Goal: Register for event/course

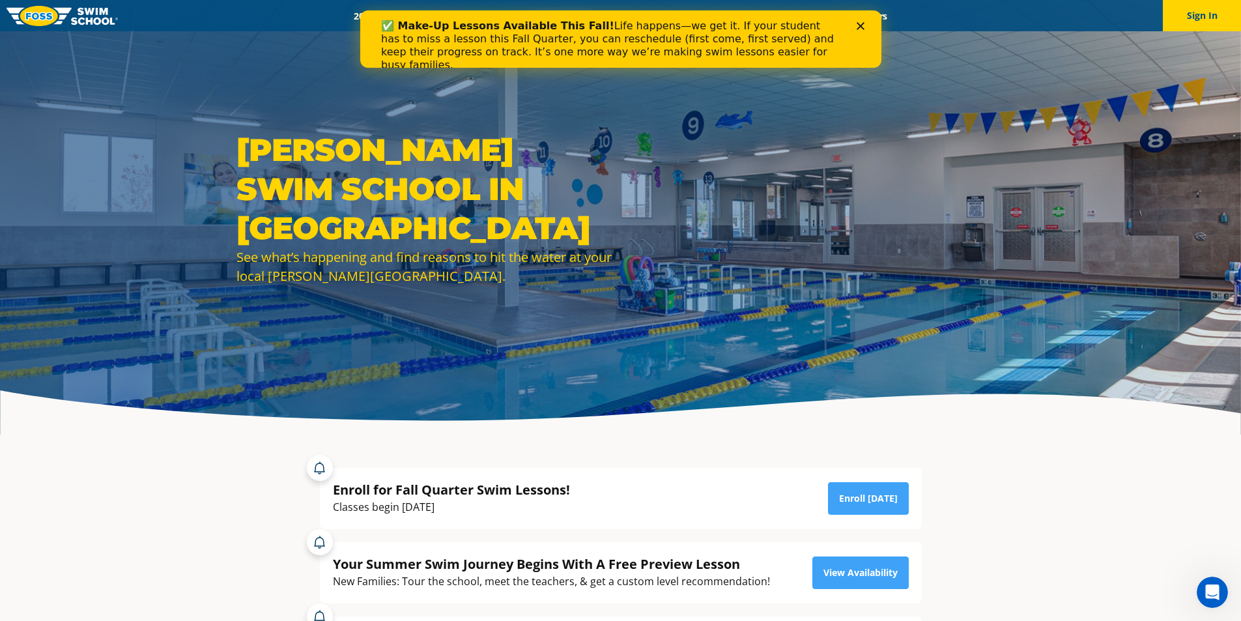
click at [862, 24] on icon "Close" at bounding box center [860, 26] width 8 height 8
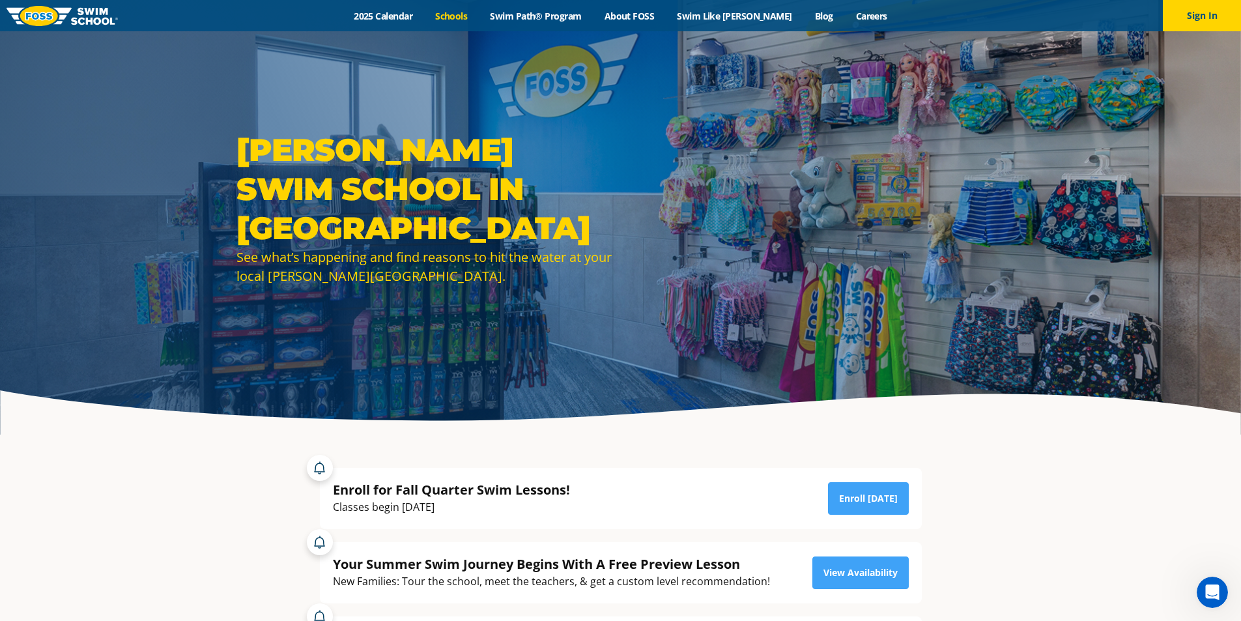
click at [479, 17] on link "Schools" at bounding box center [451, 16] width 55 height 12
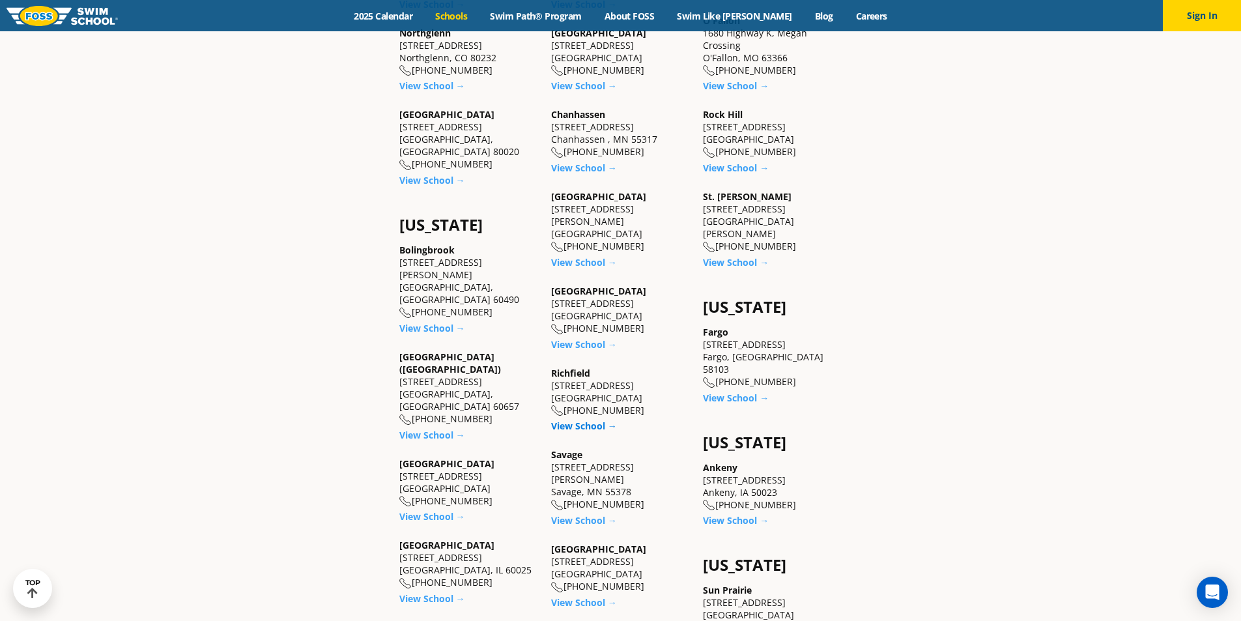
scroll to position [977, 0]
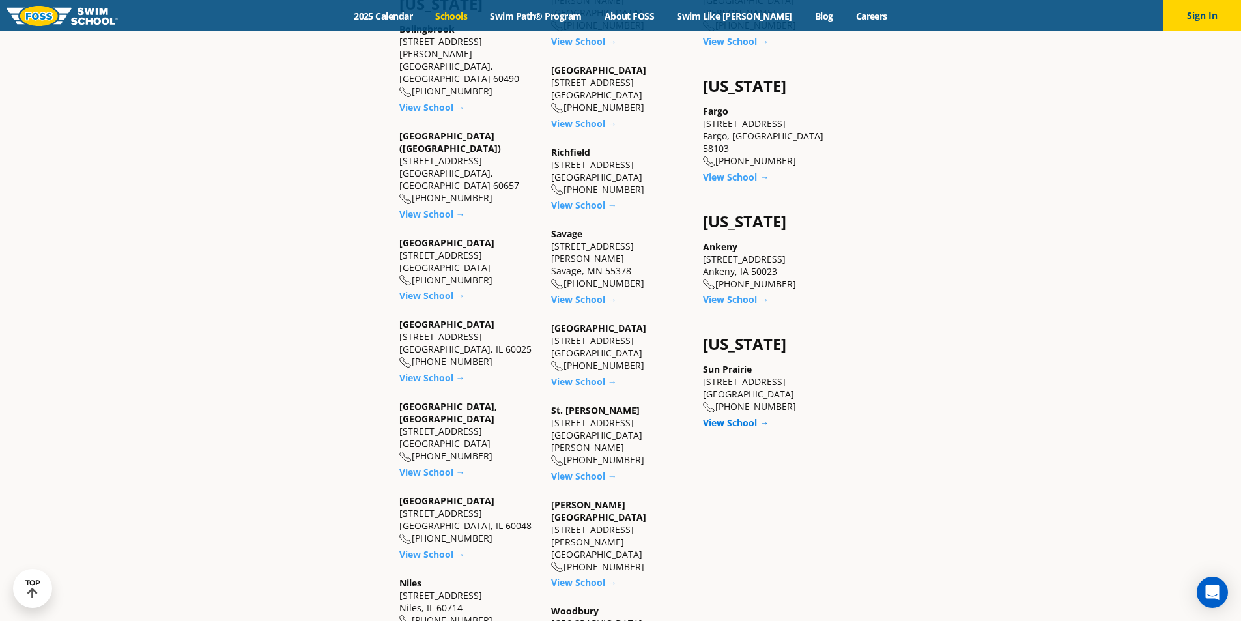
click at [715, 416] on link "View School →" at bounding box center [736, 422] width 66 height 12
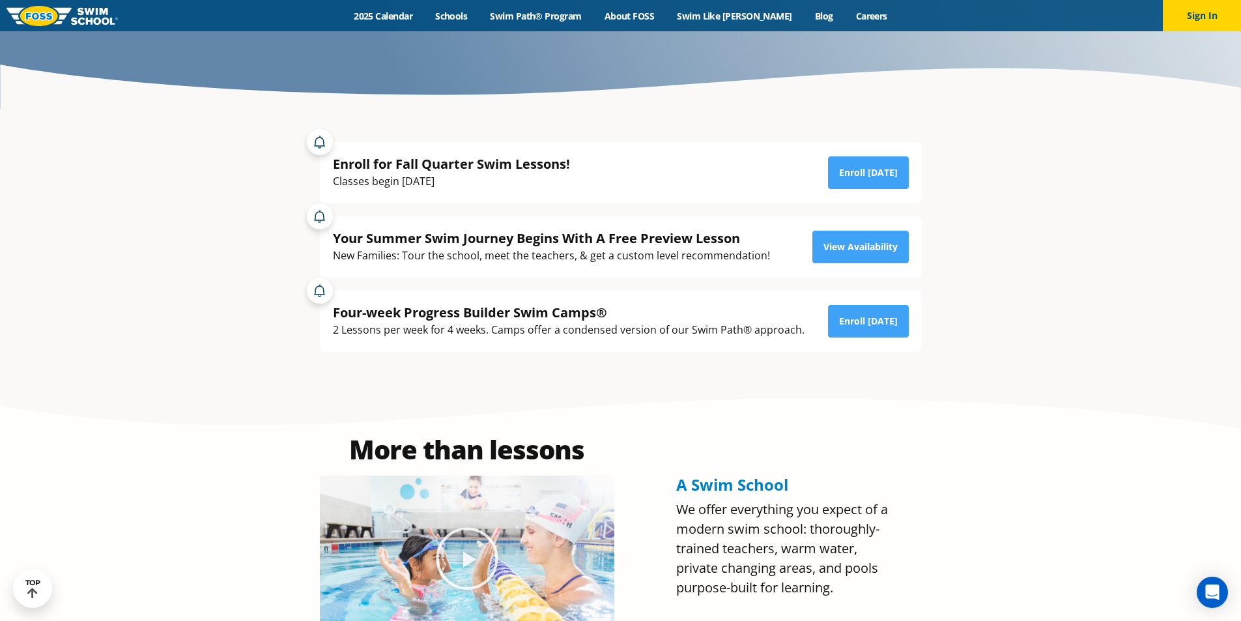
scroll to position [130, 0]
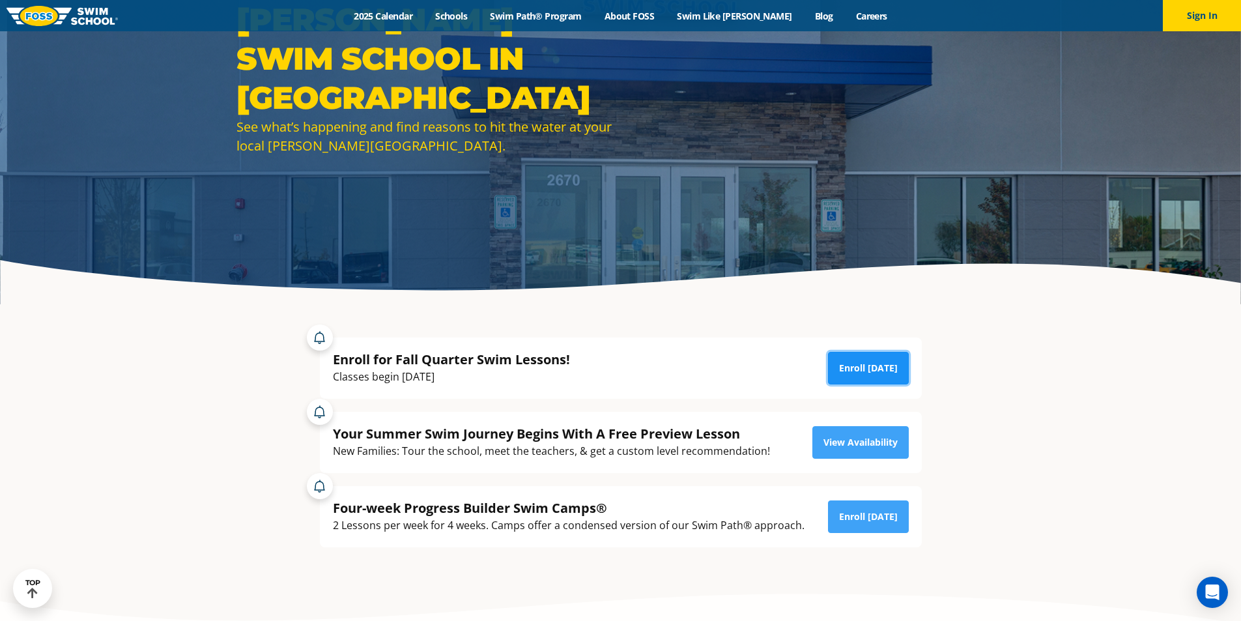
click at [881, 372] on link "Enroll [DATE]" at bounding box center [868, 368] width 81 height 33
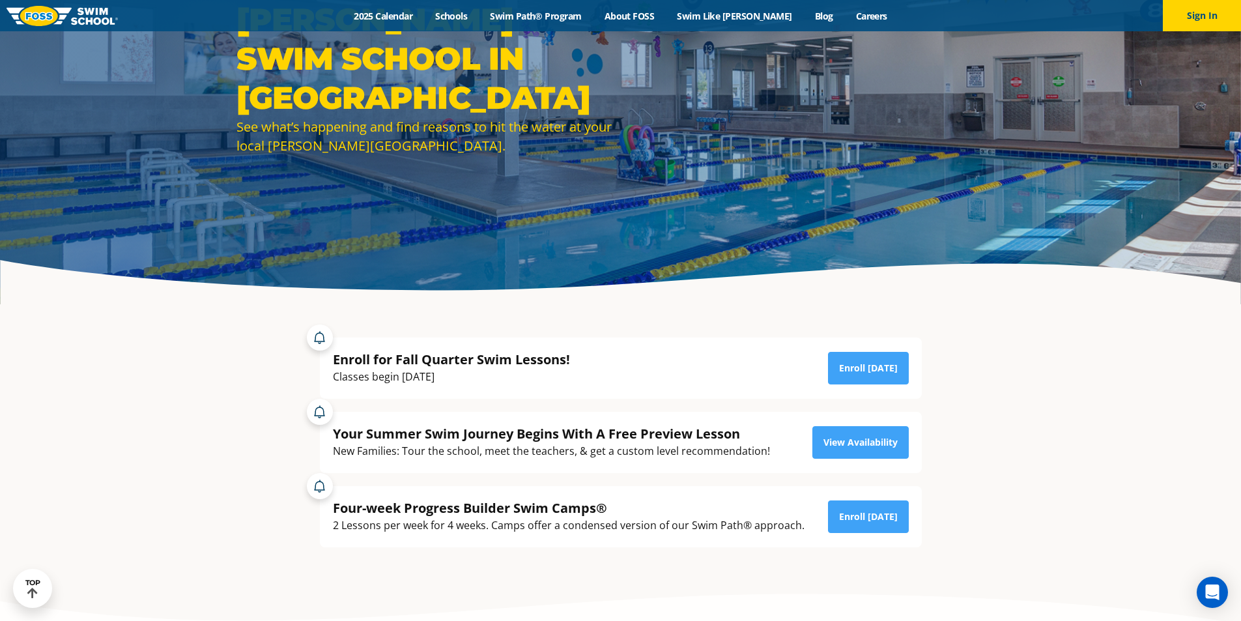
scroll to position [65, 0]
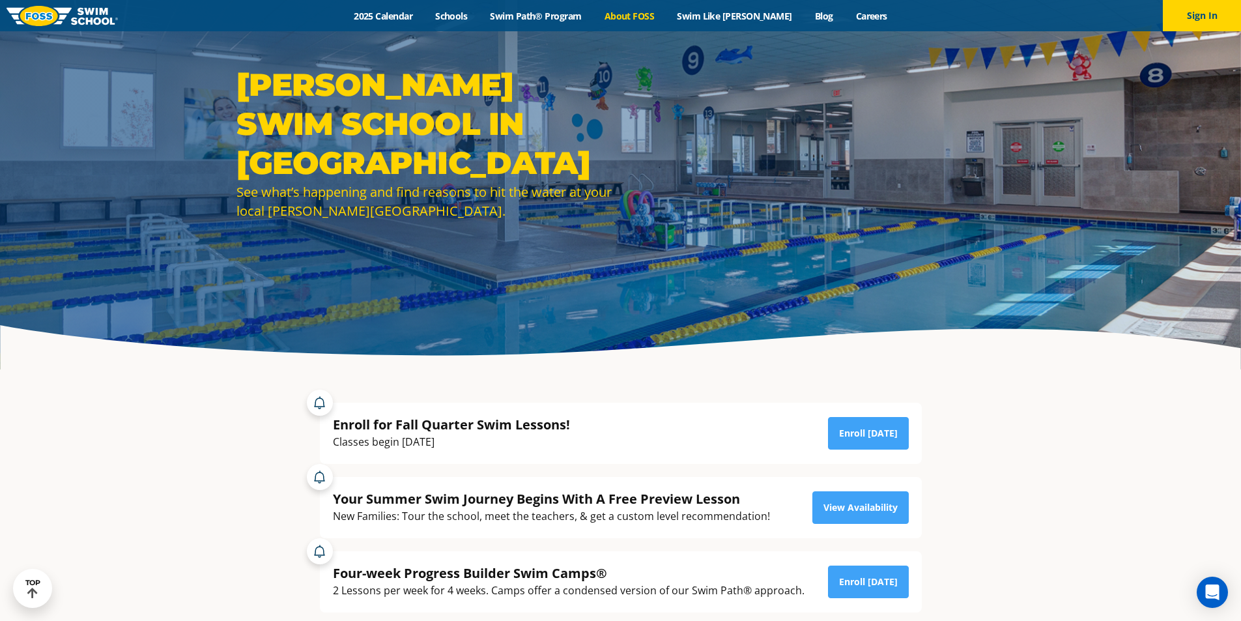
click at [655, 12] on link "About FOSS" at bounding box center [629, 16] width 73 height 12
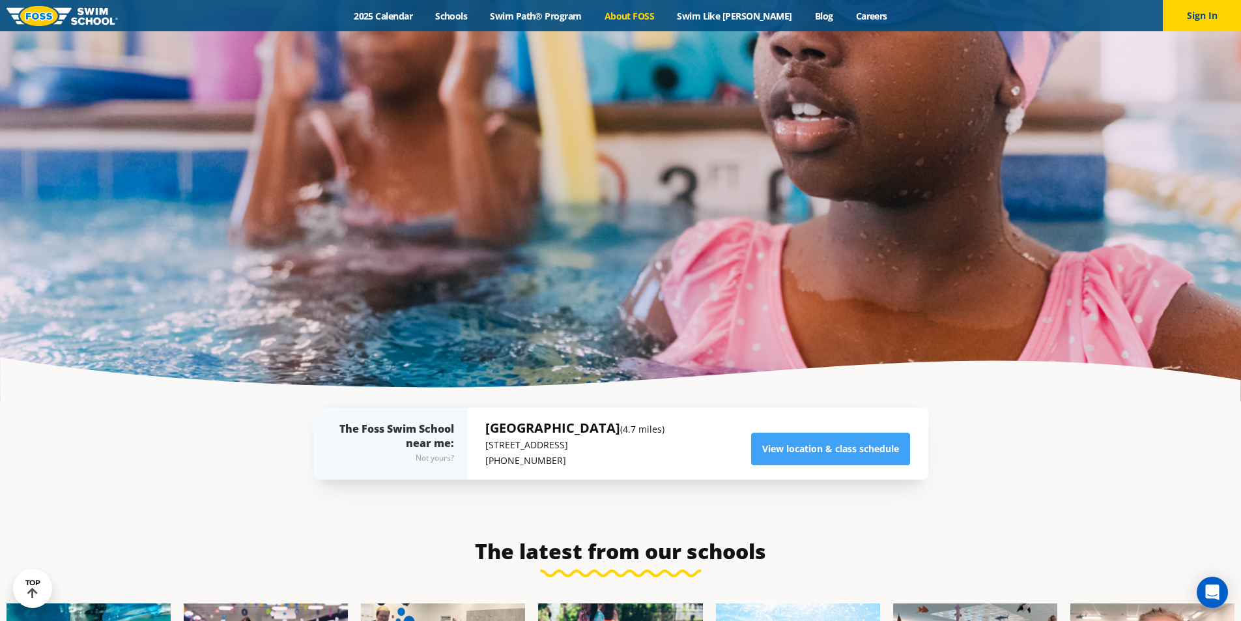
scroll to position [2699, 0]
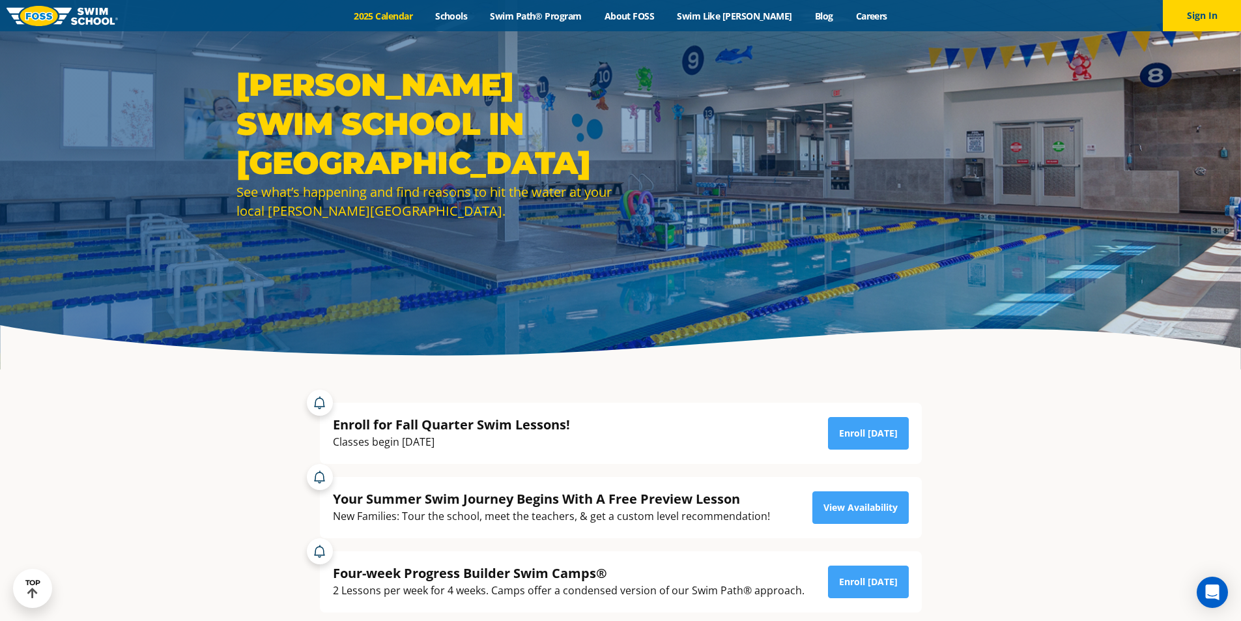
click at [411, 21] on link "2025 Calendar" at bounding box center [383, 16] width 81 height 12
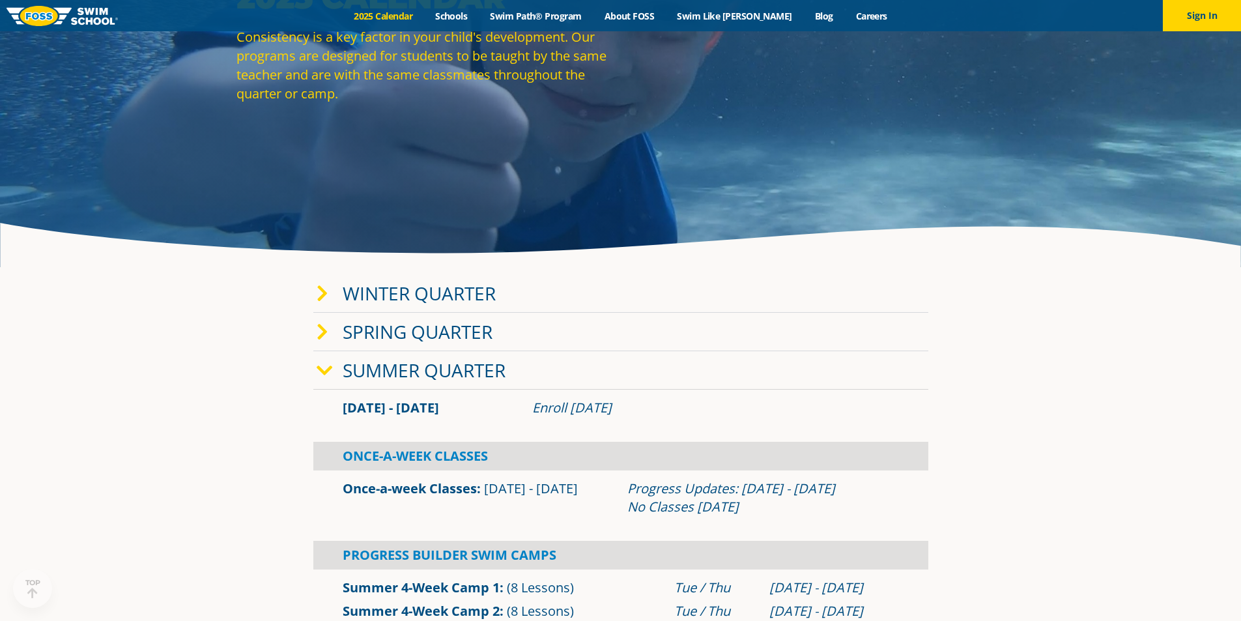
scroll to position [195, 0]
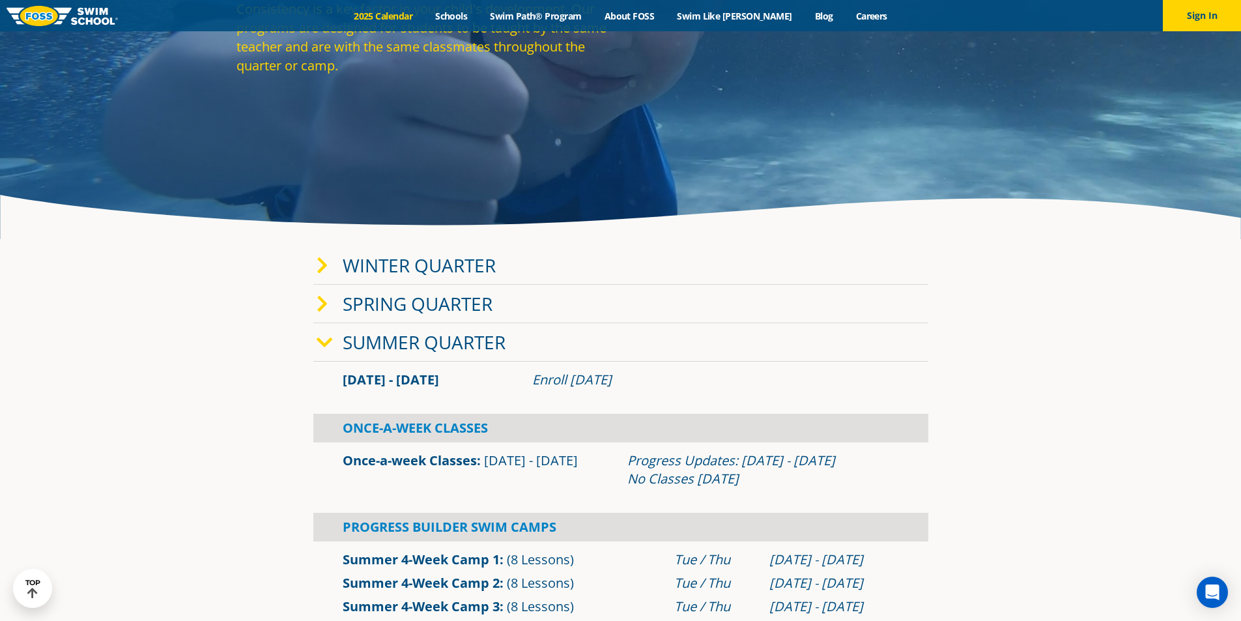
click at [320, 265] on icon at bounding box center [323, 266] width 12 height 18
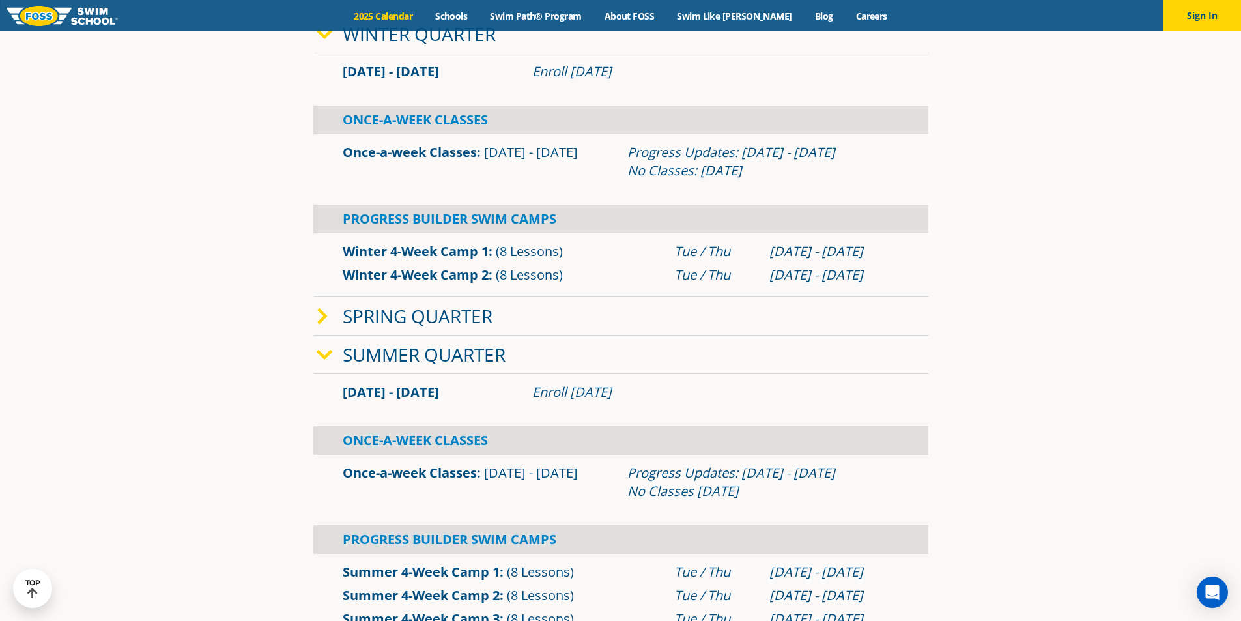
scroll to position [456, 0]
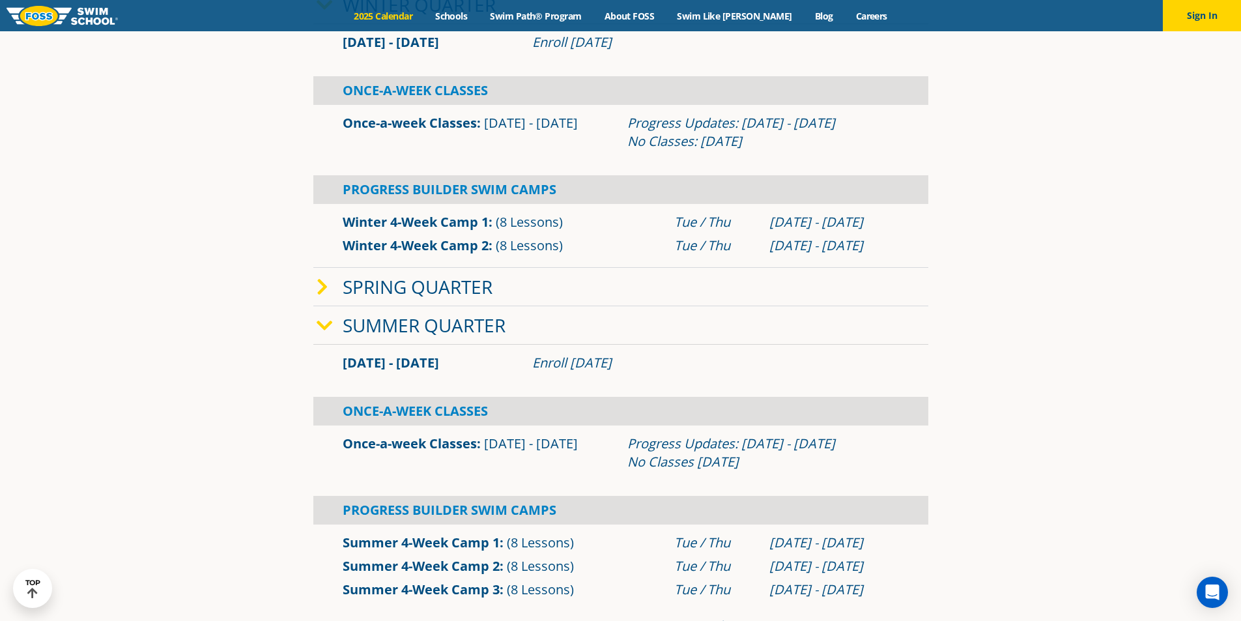
click at [324, 287] on icon at bounding box center [323, 287] width 12 height 18
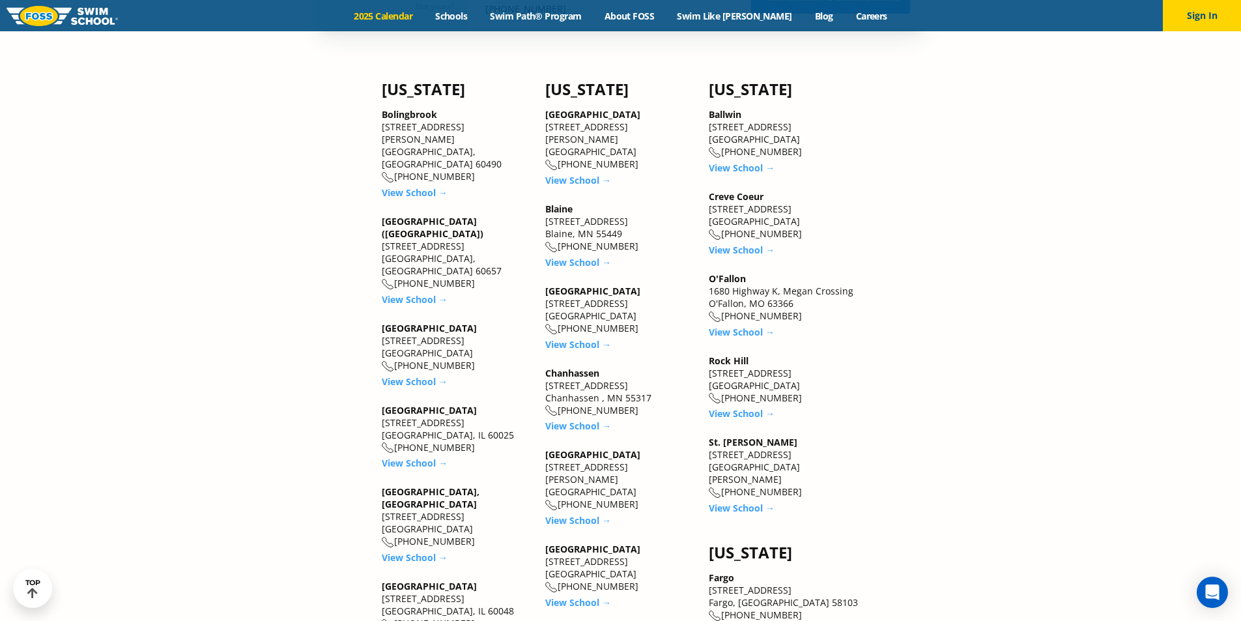
scroll to position [2215, 0]
